Goal: Information Seeking & Learning: Compare options

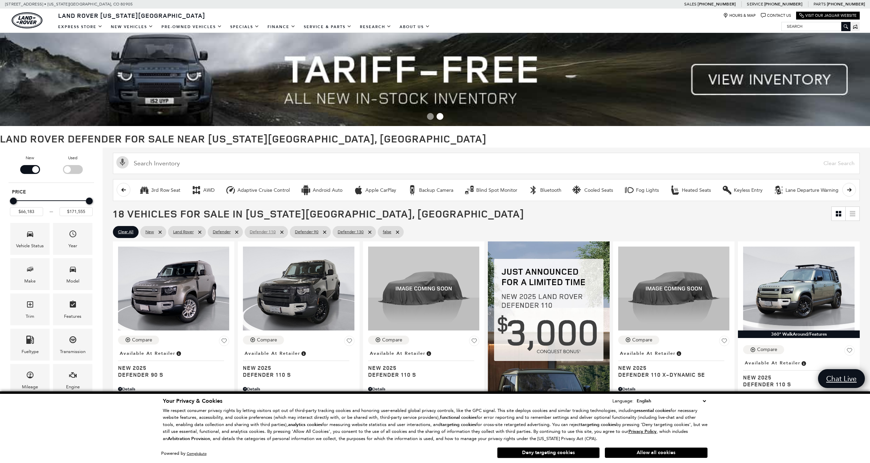
click at [280, 233] on icon at bounding box center [281, 231] width 3 height 3
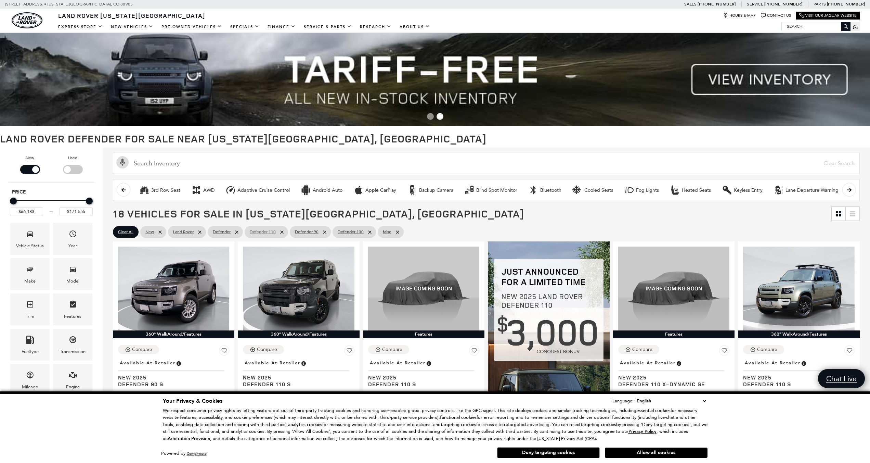
type input "$134,060"
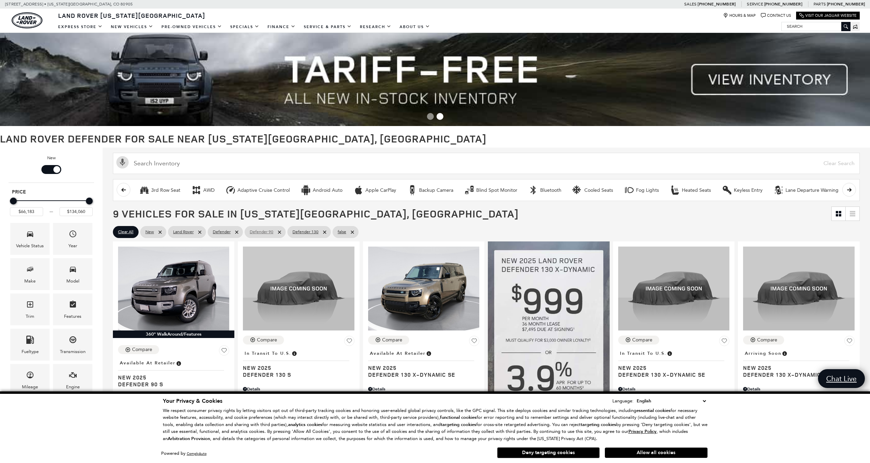
click at [280, 233] on icon at bounding box center [279, 231] width 5 height 5
type input "$84,879"
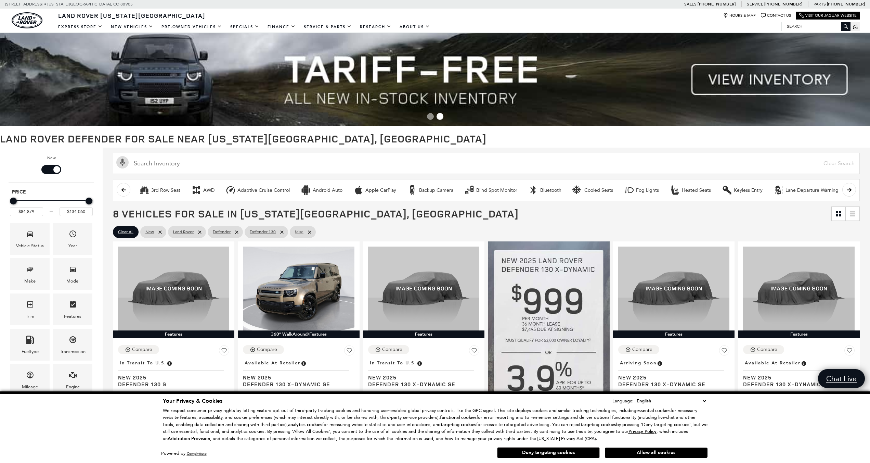
click at [312, 231] on link "false" at bounding box center [303, 232] width 26 height 12
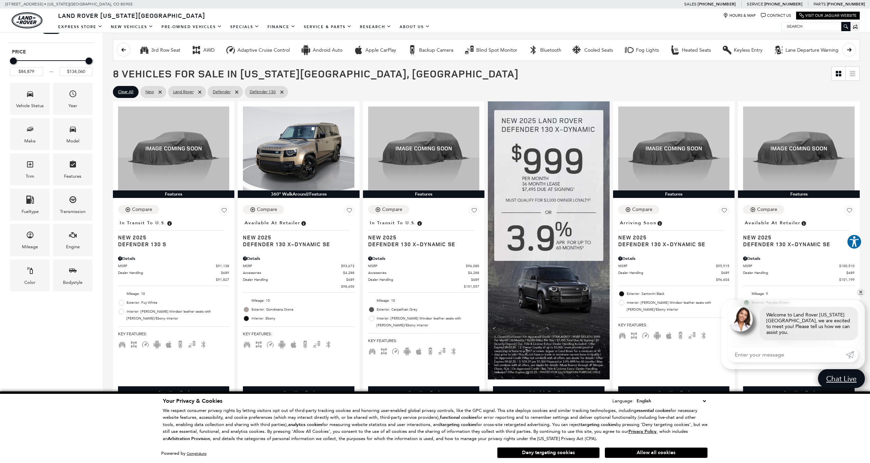
scroll to position [137, 0]
